Goal: Navigation & Orientation: Find specific page/section

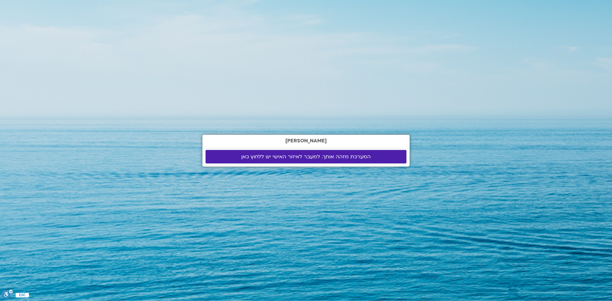
click at [310, 158] on span "המערכת מזהה אותך. למעבר לאיזור האישי יש ללחוץ כאן" at bounding box center [306, 157] width 130 height 6
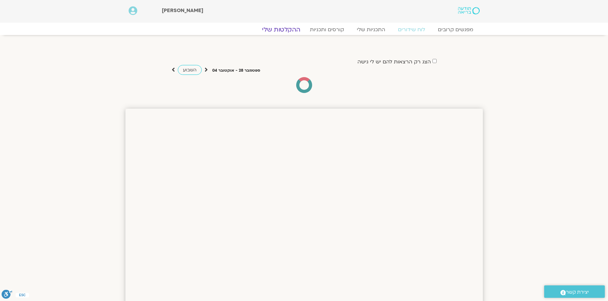
click at [286, 29] on link "ההקלטות שלי" at bounding box center [281, 30] width 54 height 8
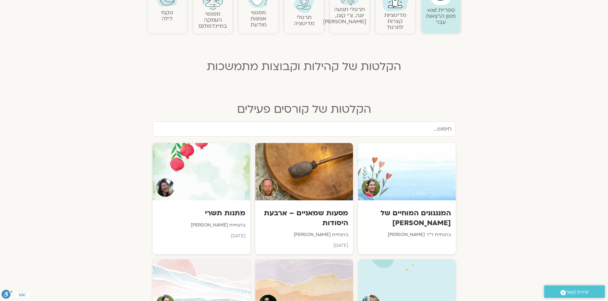
scroll to position [159, 0]
